Goal: Check status: Check status

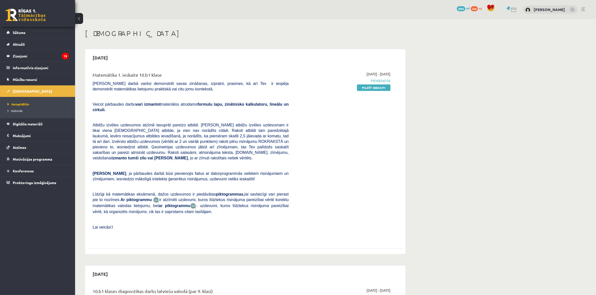
click at [22, 12] on link at bounding box center [26, 15] width 40 height 13
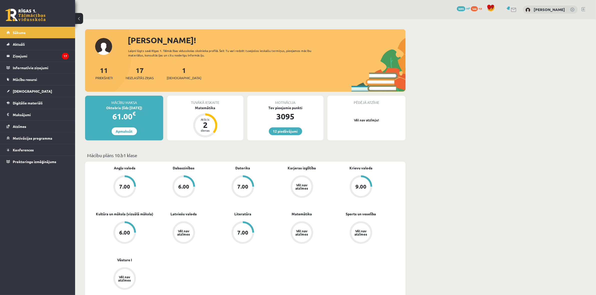
click at [177, 74] on div "1 Ieskaites" at bounding box center [184, 73] width 35 height 16
click at [177, 76] on span "[DEMOGRAPHIC_DATA]" at bounding box center [184, 78] width 35 height 5
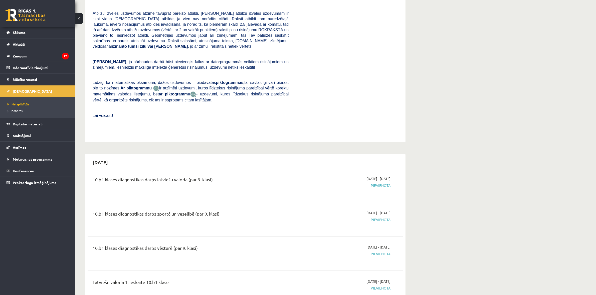
scroll to position [125, 0]
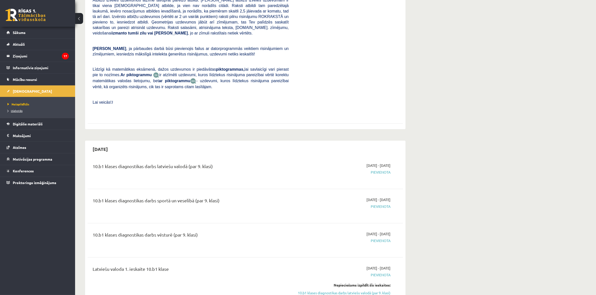
click at [16, 112] on span "Izlabotās" at bounding box center [15, 111] width 15 height 4
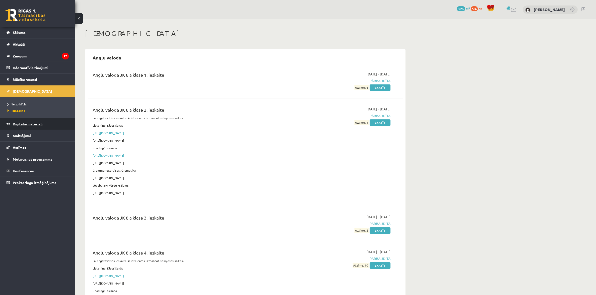
click at [26, 127] on link "Digitālie materiāli" at bounding box center [38, 124] width 62 height 12
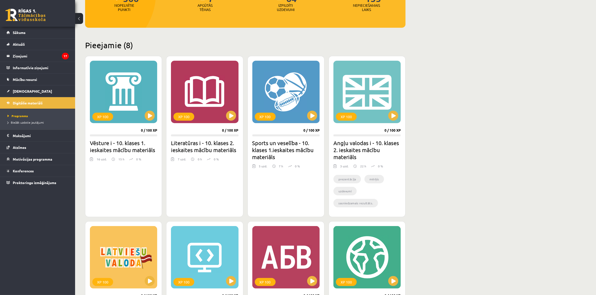
scroll to position [71, 0]
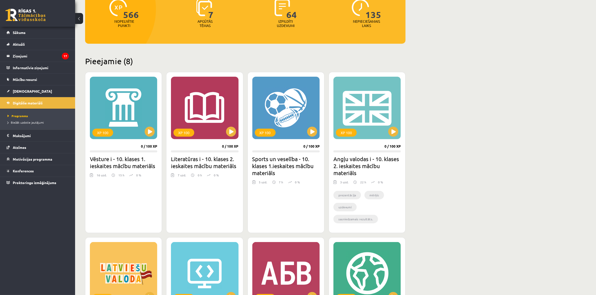
click at [23, 16] on link at bounding box center [26, 15] width 40 height 13
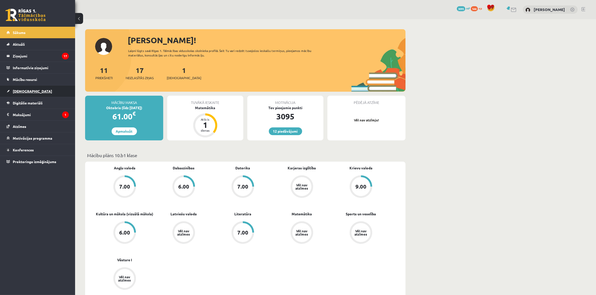
click at [33, 88] on link "[DEMOGRAPHIC_DATA]" at bounding box center [38, 92] width 62 height 12
